Goal: Information Seeking & Learning: Find contact information

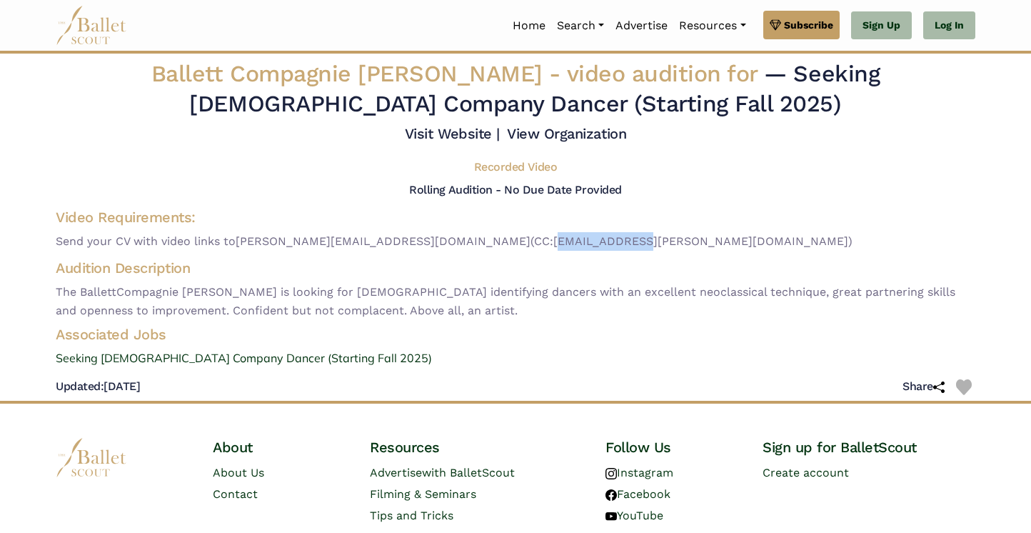
drag, startPoint x: 444, startPoint y: 242, endPoint x: 517, endPoint y: 231, distance: 73.7
click at [517, 232] on span "Send your CV with video links to [PERSON_NAME][EMAIL_ADDRESS][DOMAIN_NAME] (CC:…" at bounding box center [516, 241] width 920 height 19
click at [493, 269] on h4 "Audition Description" at bounding box center [516, 268] width 920 height 19
drag, startPoint x: 442, startPoint y: 241, endPoint x: 613, endPoint y: 236, distance: 171.5
click at [613, 236] on span "Send your CV with video links to [PERSON_NAME][EMAIL_ADDRESS][DOMAIN_NAME] (CC:…" at bounding box center [516, 241] width 920 height 19
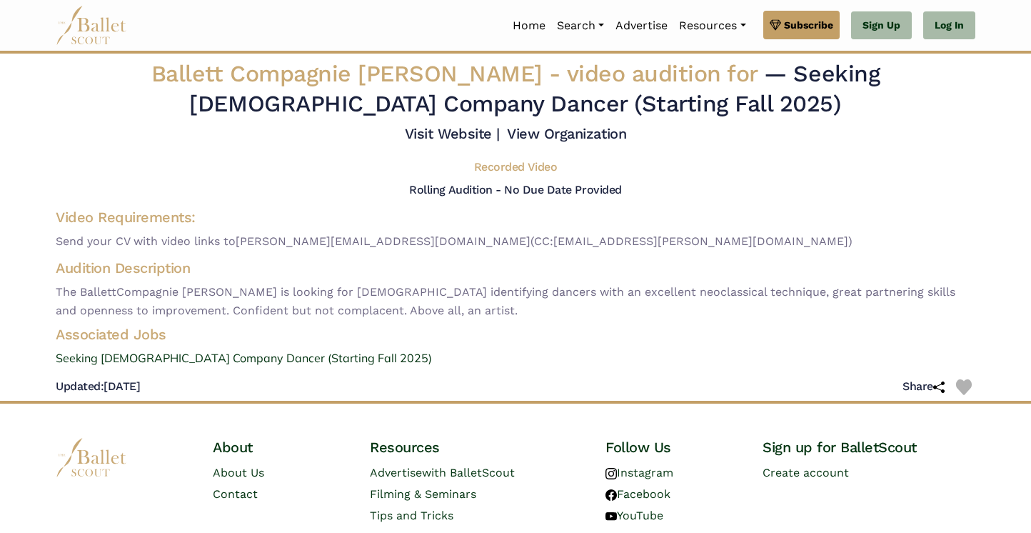
click at [416, 251] on div "Video Requirements: Send your CV with video links to [PERSON_NAME][EMAIL_ADDRES…" at bounding box center [515, 229] width 943 height 49
drag, startPoint x: 241, startPoint y: 243, endPoint x: 409, endPoint y: 243, distance: 167.8
click at [410, 244] on span "Send your CV with video links to [PERSON_NAME][EMAIL_ADDRESS][DOMAIN_NAME] (CC:…" at bounding box center [516, 241] width 920 height 19
copy span "[PERSON_NAME][EMAIL_ADDRESS][DOMAIN_NAME]"
